Goal: Navigation & Orientation: Find specific page/section

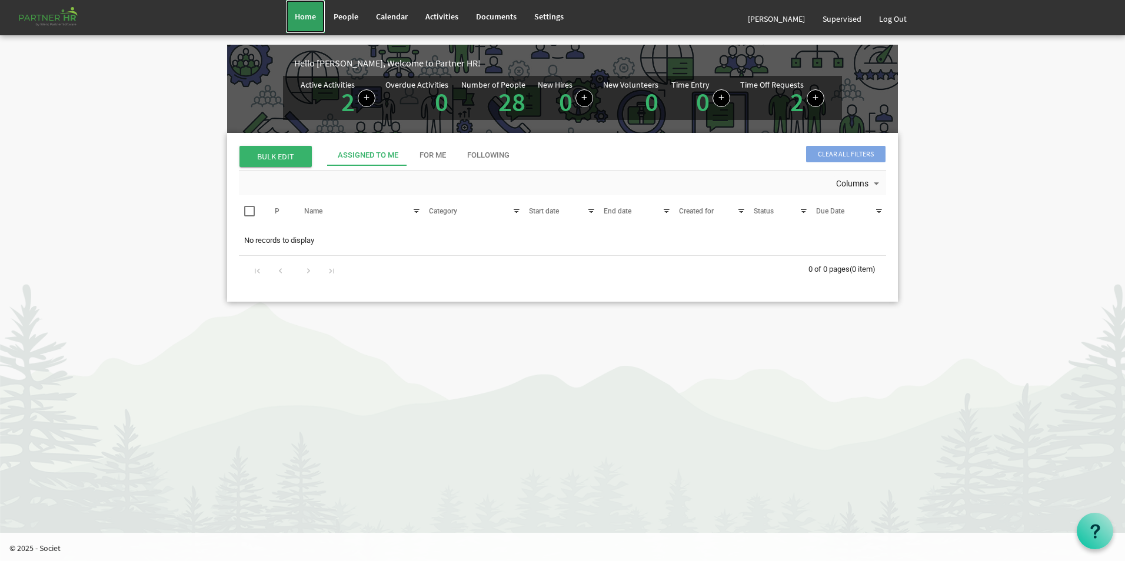
click at [314, 19] on span "Home" at bounding box center [305, 16] width 21 height 11
click at [892, 25] on link "Log Out" at bounding box center [892, 18] width 45 height 33
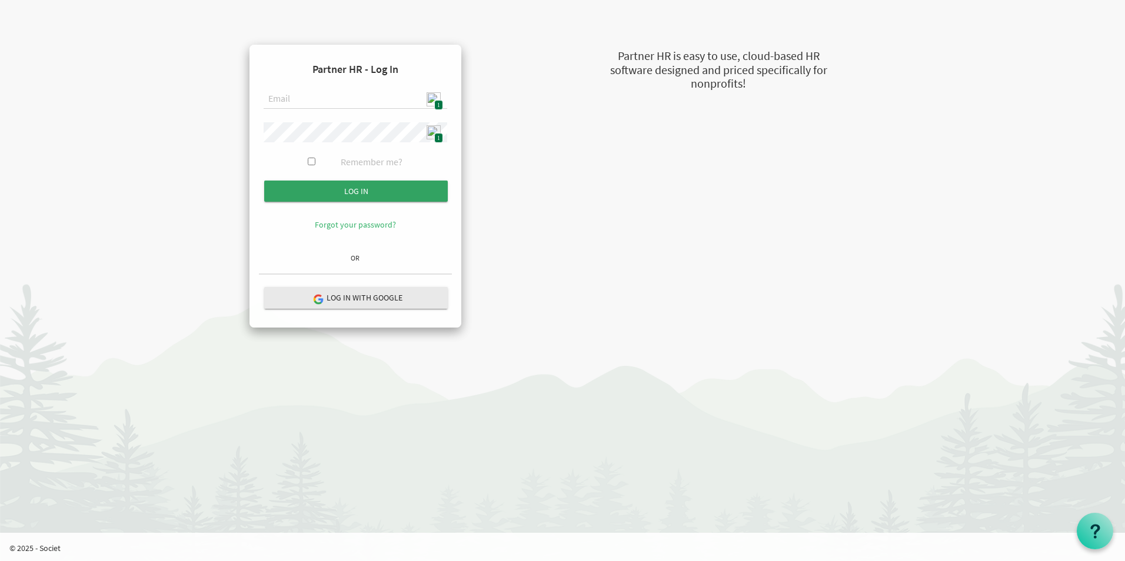
type input "admin@stepind.org"
click at [363, 186] on input "Log in" at bounding box center [356, 191] width 184 height 21
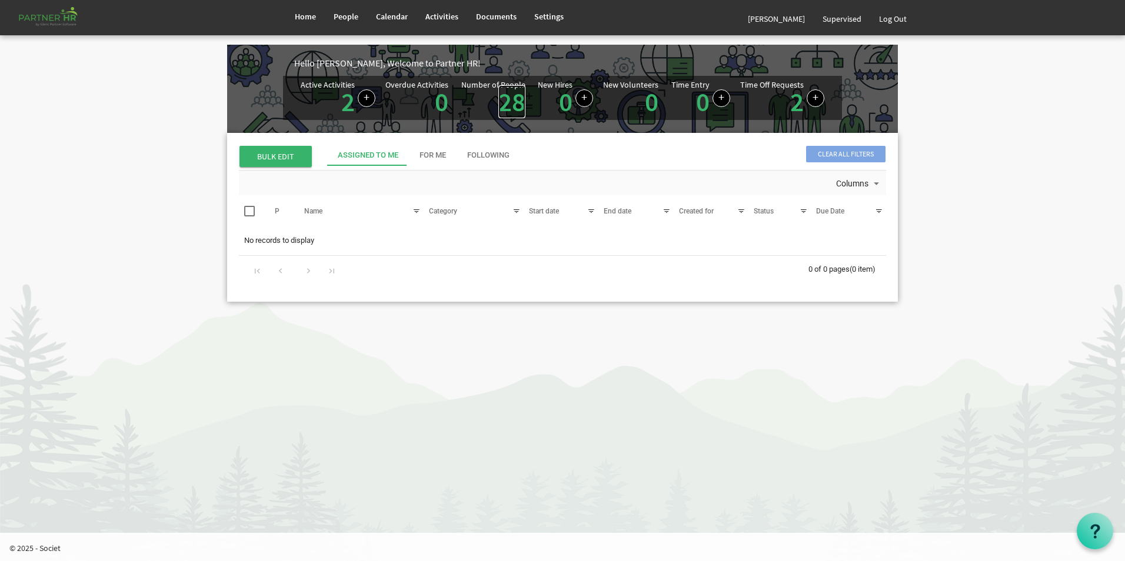
click at [510, 105] on link "28" at bounding box center [511, 101] width 27 height 33
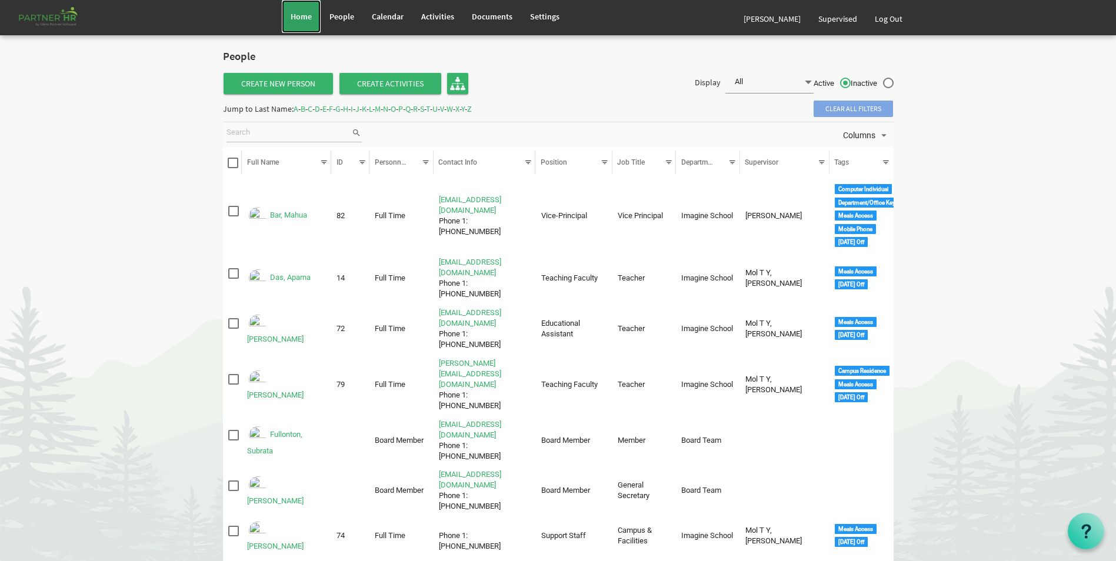
click at [291, 29] on link "Home" at bounding box center [301, 16] width 39 height 33
